Goal: Information Seeking & Learning: Learn about a topic

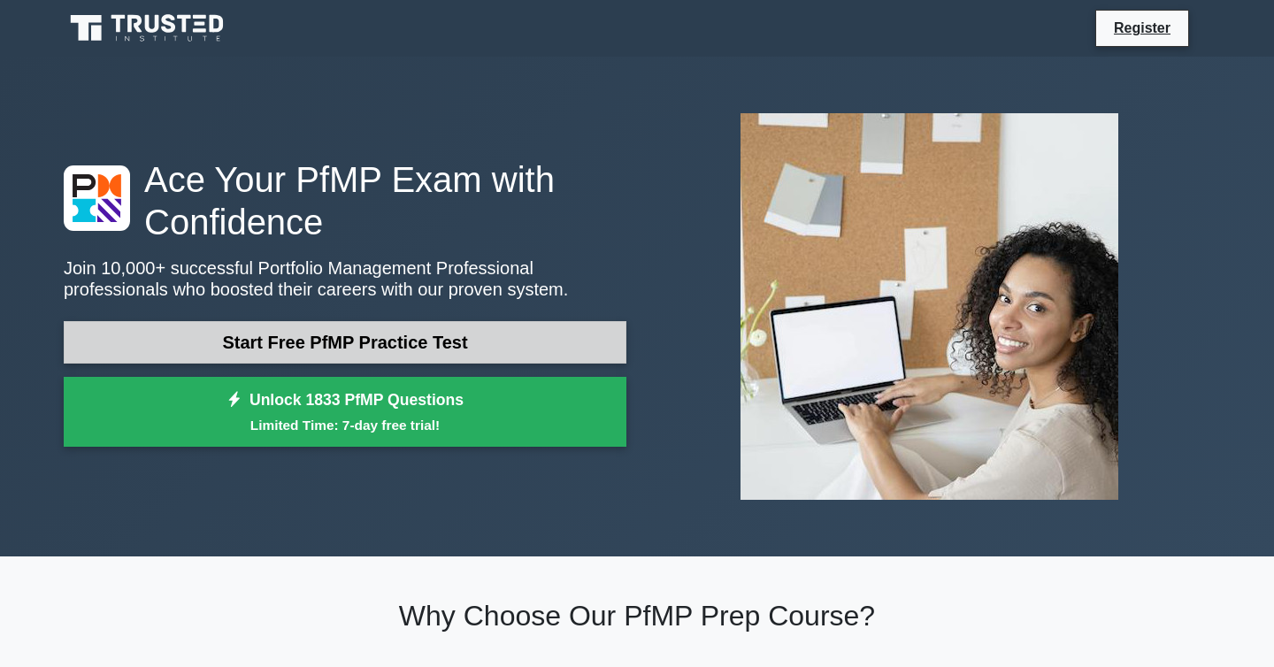
click at [283, 356] on link "Start Free PfMP Practice Test" at bounding box center [345, 342] width 563 height 42
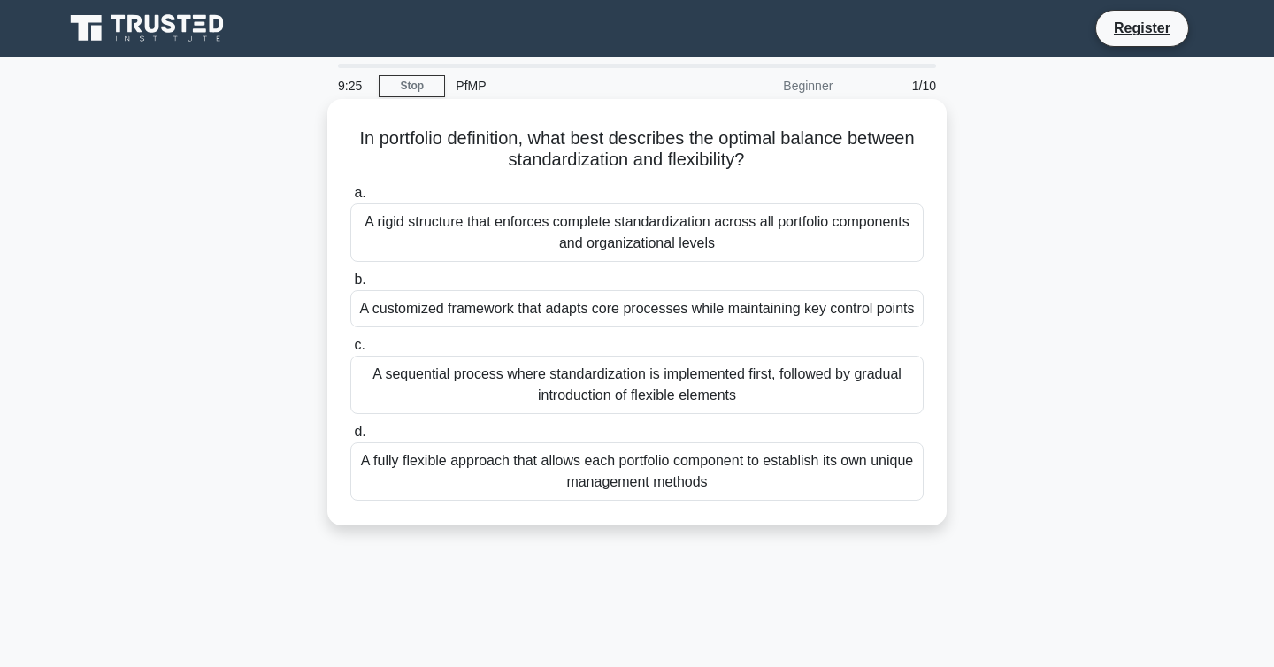
click at [598, 318] on div "A customized framework that adapts core processes while maintaining key control…" at bounding box center [637, 308] width 574 height 37
click at [350, 286] on input "b. A customized framework that adapts core processes while maintaining key cont…" at bounding box center [350, 280] width 0 height 12
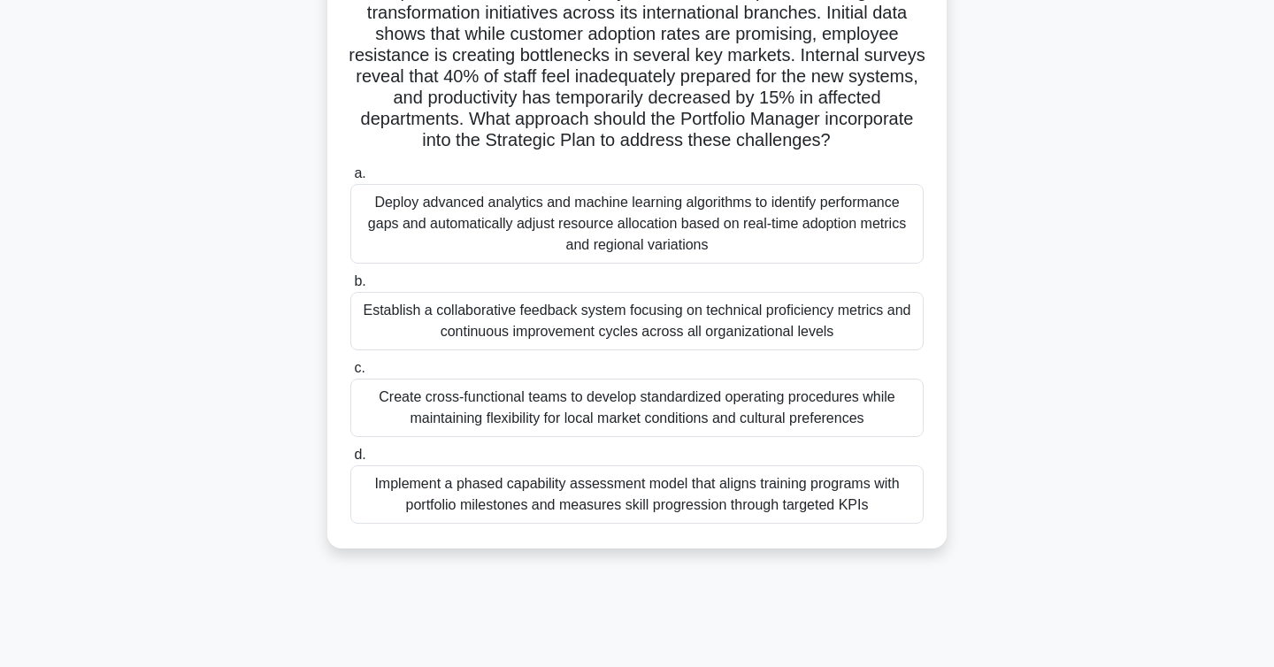
scroll to position [151, 0]
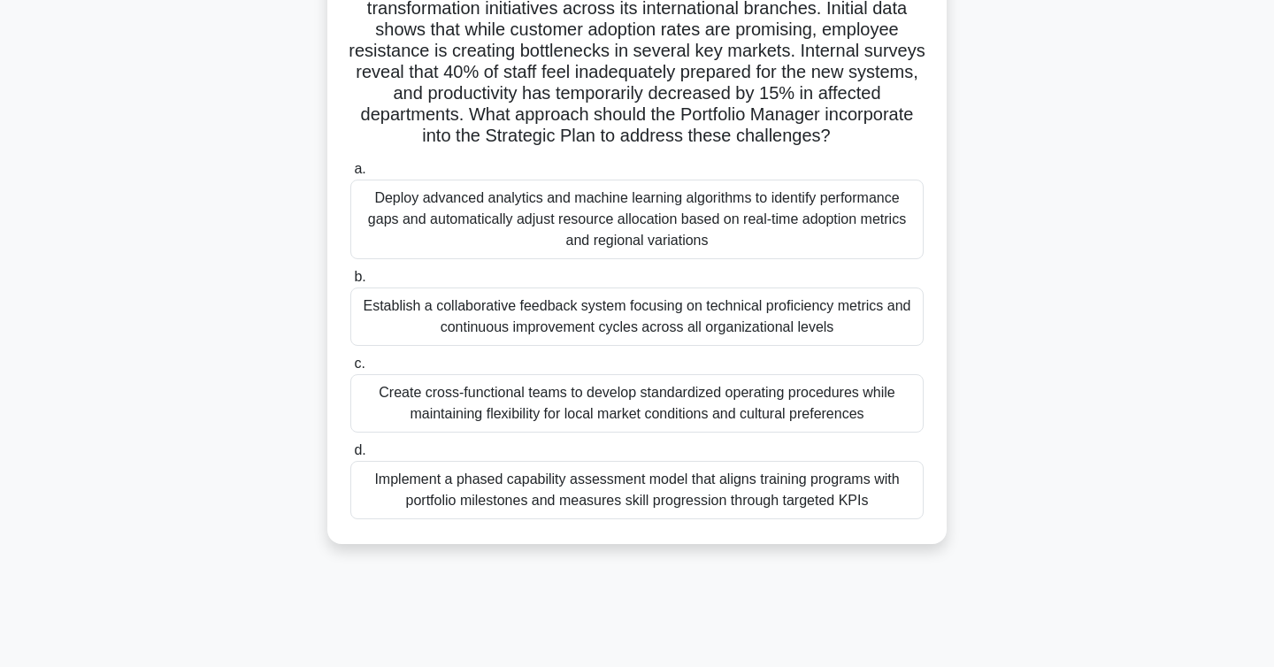
click at [436, 412] on div "Create cross-functional teams to develop standardized operating procedures whil…" at bounding box center [637, 403] width 574 height 58
click at [350, 370] on input "c. Create cross-functional teams to develop standardized operating procedures w…" at bounding box center [350, 364] width 0 height 12
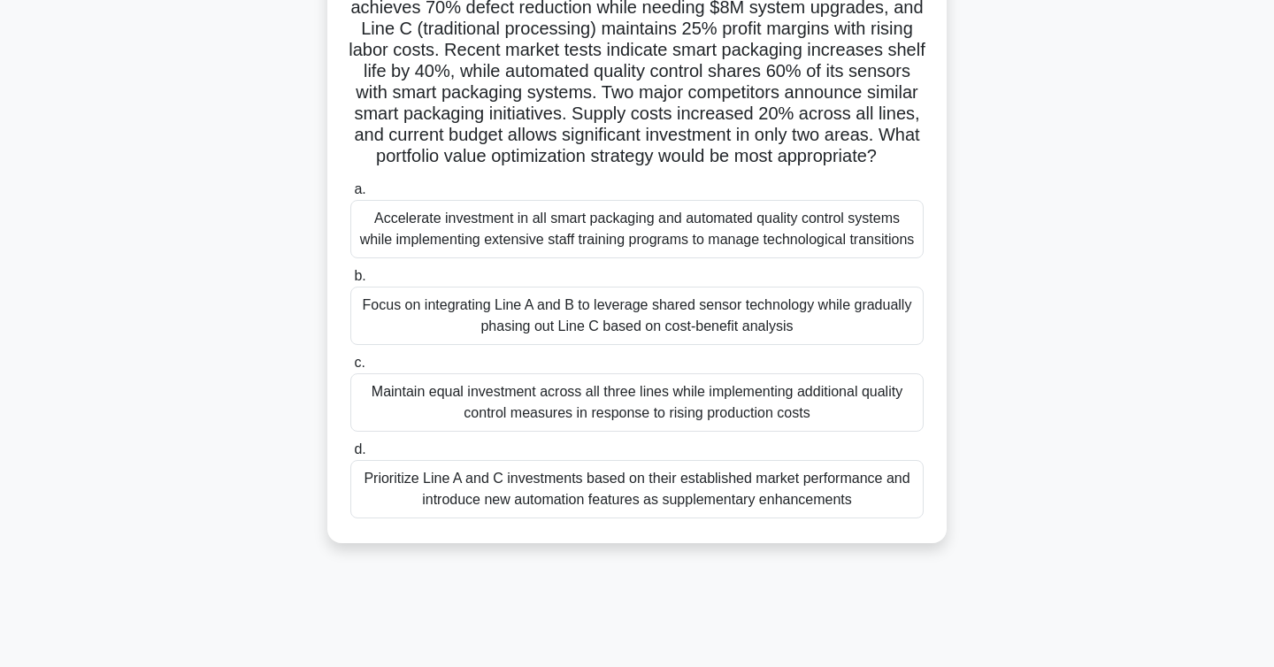
scroll to position [197, 0]
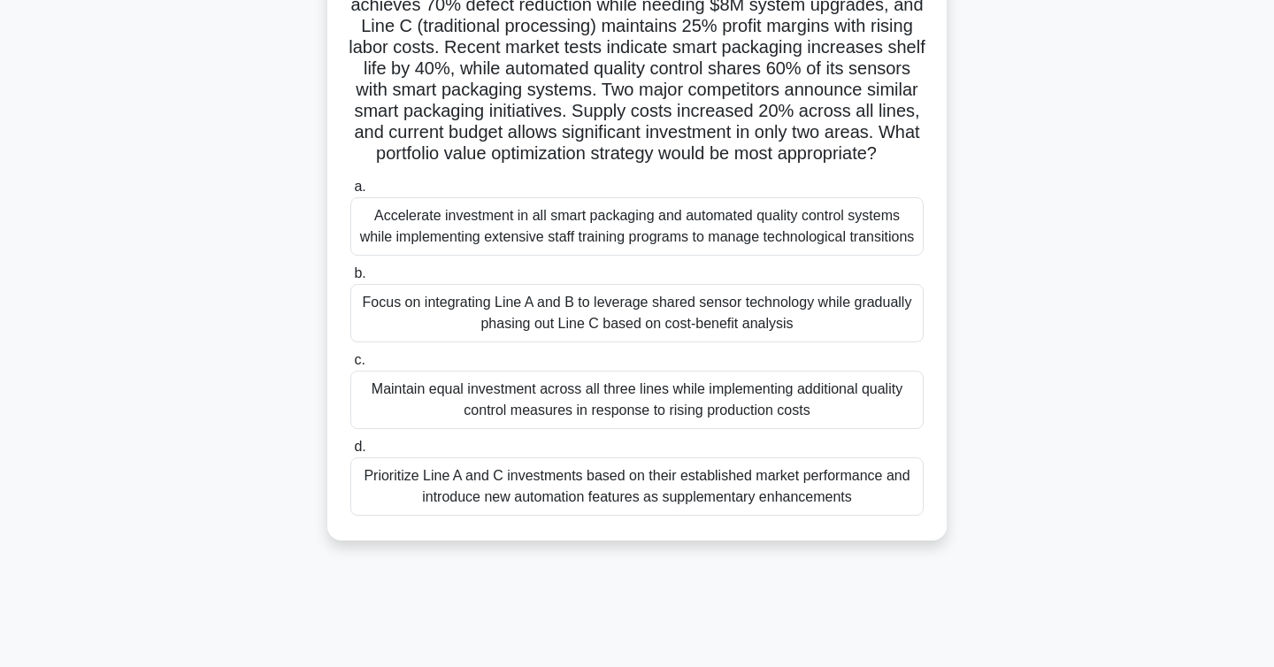
click at [623, 312] on div "Focus on integrating Line A and B to leverage shared sensor technology while gr…" at bounding box center [637, 313] width 574 height 58
click at [350, 280] on input "b. Focus on integrating Line A and B to leverage shared sensor technology while…" at bounding box center [350, 274] width 0 height 12
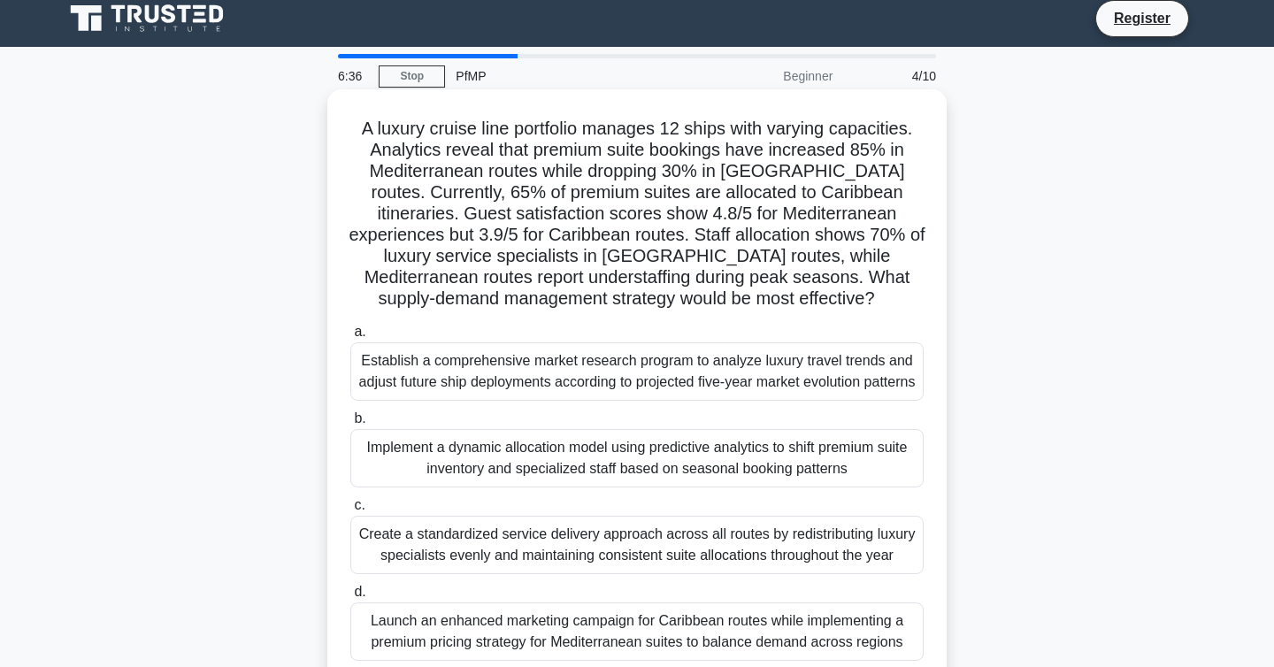
scroll to position [0, 0]
